Goal: Find specific page/section: Find specific page/section

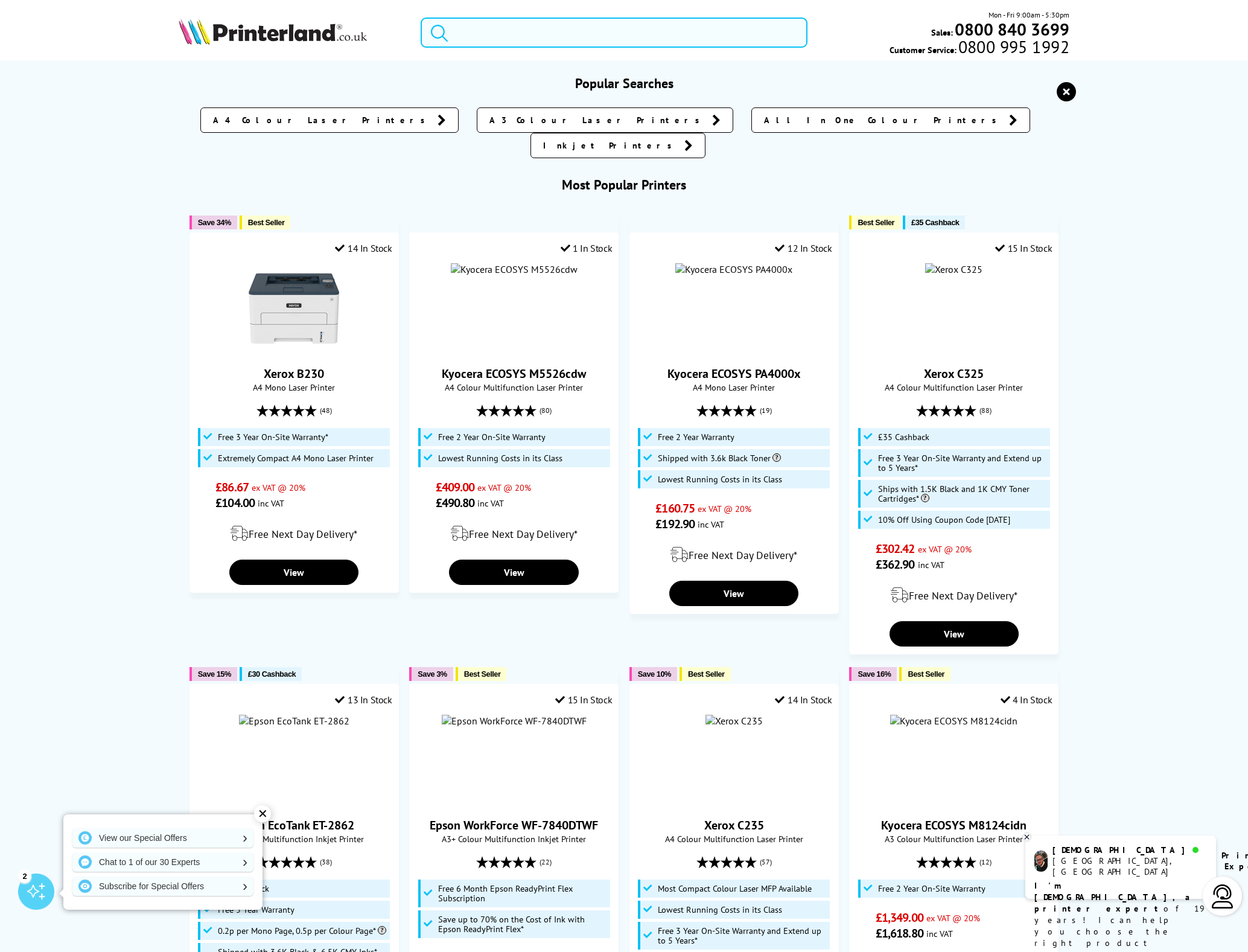
drag, startPoint x: 568, startPoint y: 34, endPoint x: 561, endPoint y: 24, distance: 12.2
click at [567, 34] on input "search" at bounding box center [614, 32] width 387 height 30
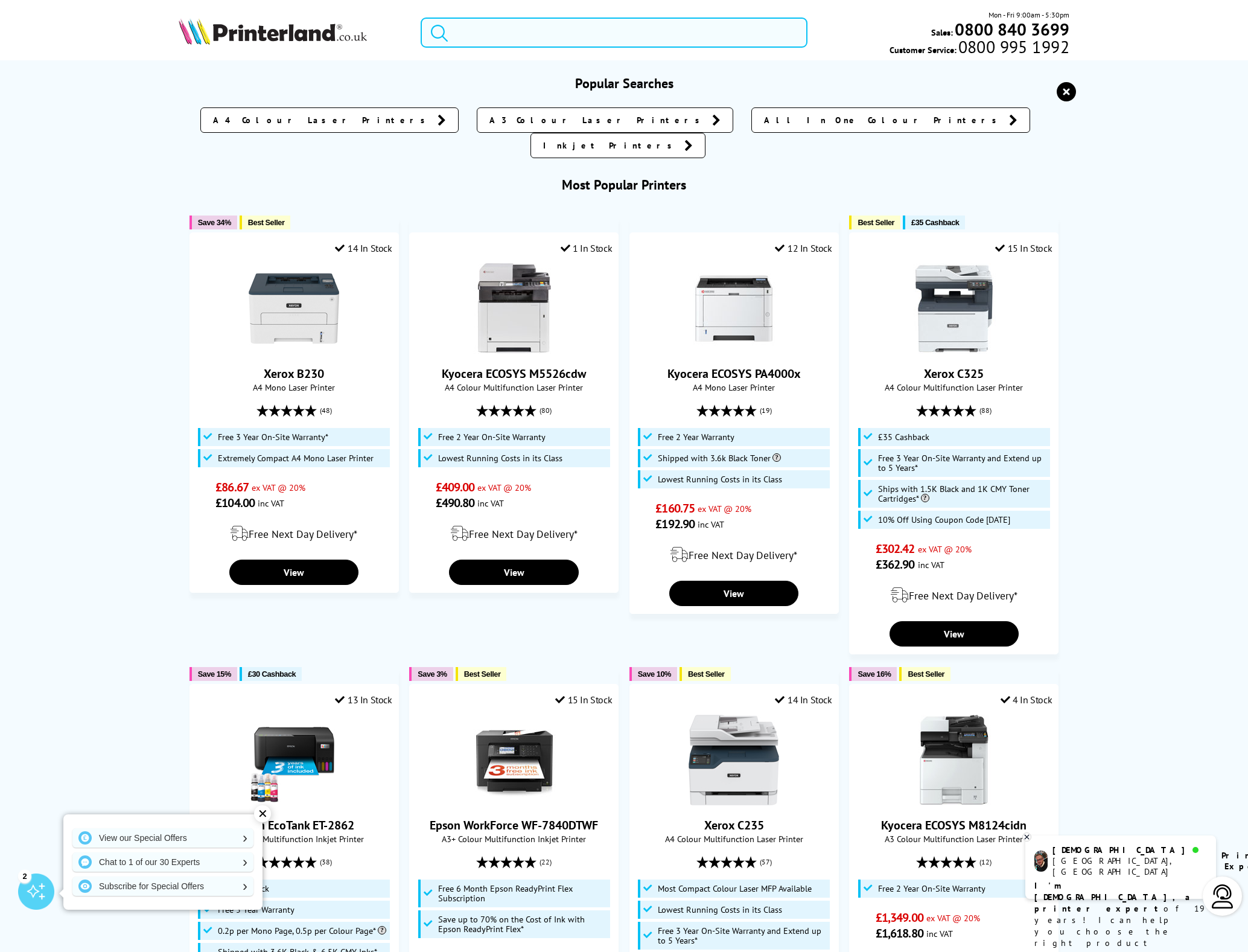
paste input "MF743Cdw"
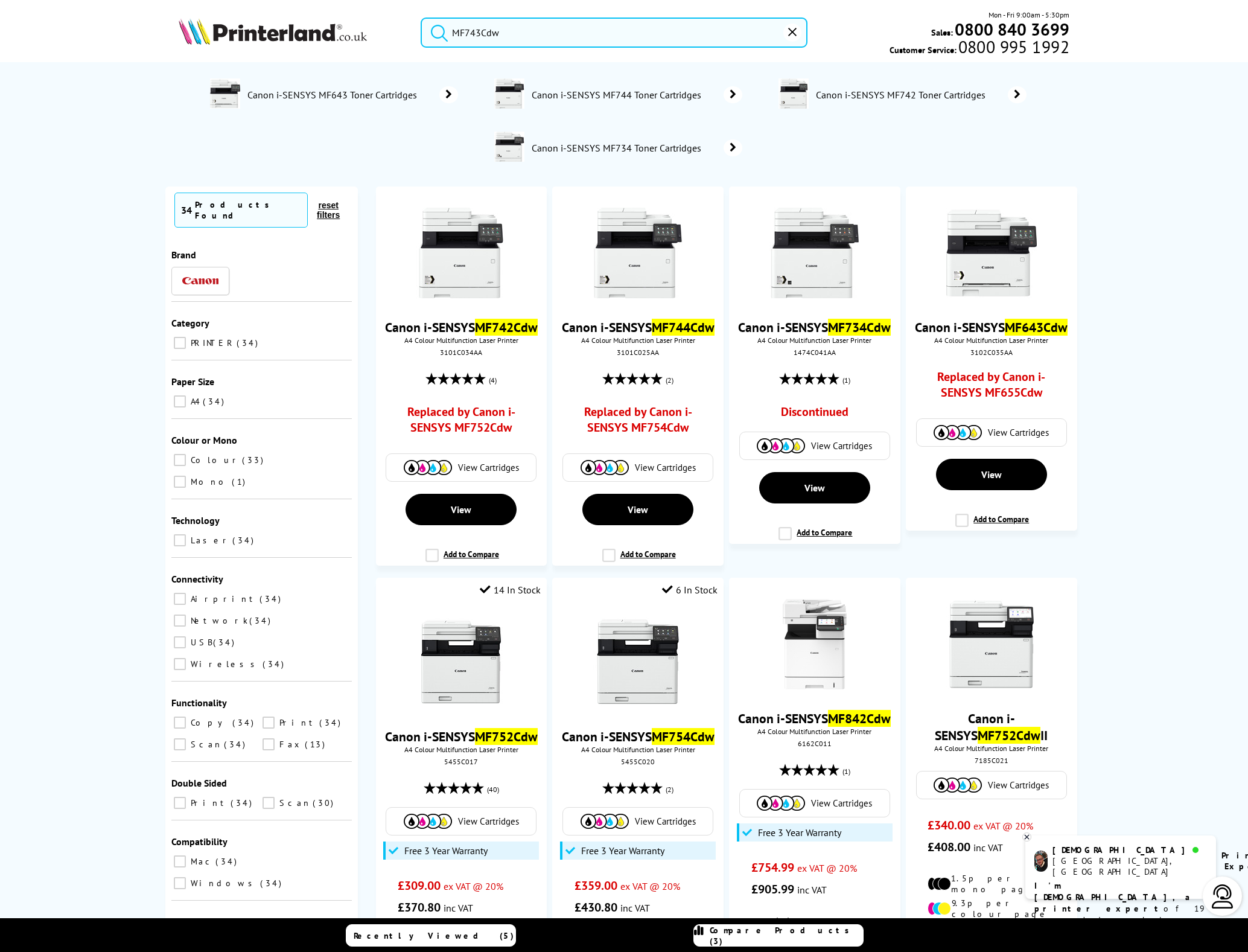
type input "MF743Cdw"
click at [437, 30] on button "submit" at bounding box center [436, 31] width 30 height 27
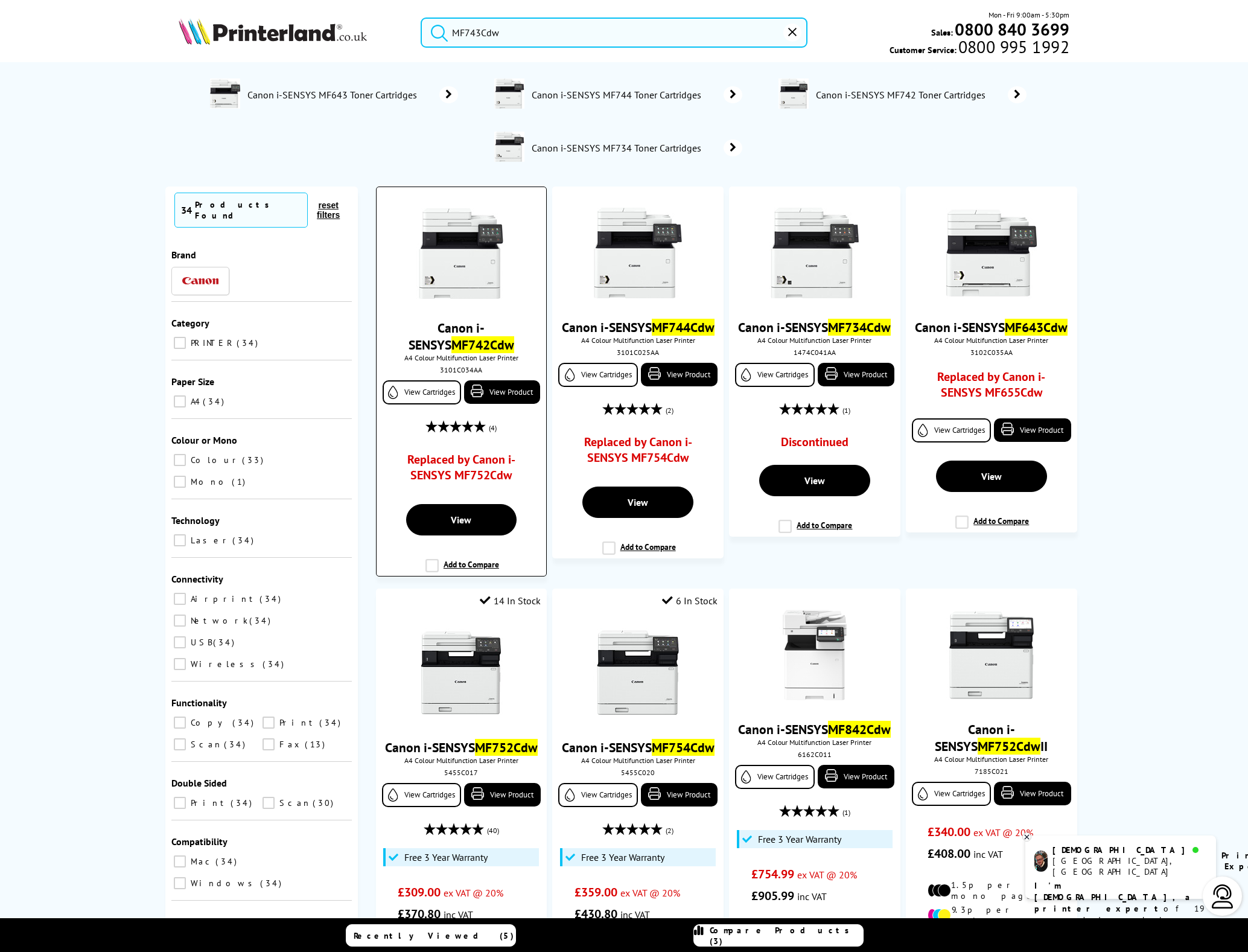
drag, startPoint x: 508, startPoint y: 387, endPoint x: 510, endPoint y: 407, distance: 20.1
click at [512, 407] on div "Canon i-SENSYS MF742Cdw A4 Colour Multifunction Laser Printer 3101C034AA View C…" at bounding box center [461, 347] width 157 height 302
click at [509, 394] on link "View Product" at bounding box center [502, 392] width 76 height 23
